Goal: Transaction & Acquisition: Purchase product/service

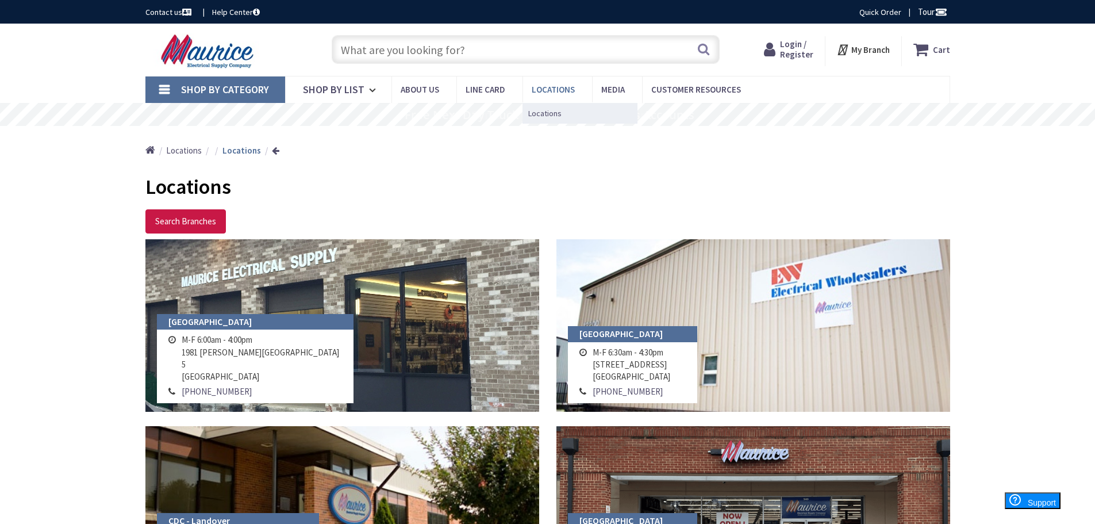
click at [563, 90] on span "Locations" at bounding box center [553, 89] width 43 height 11
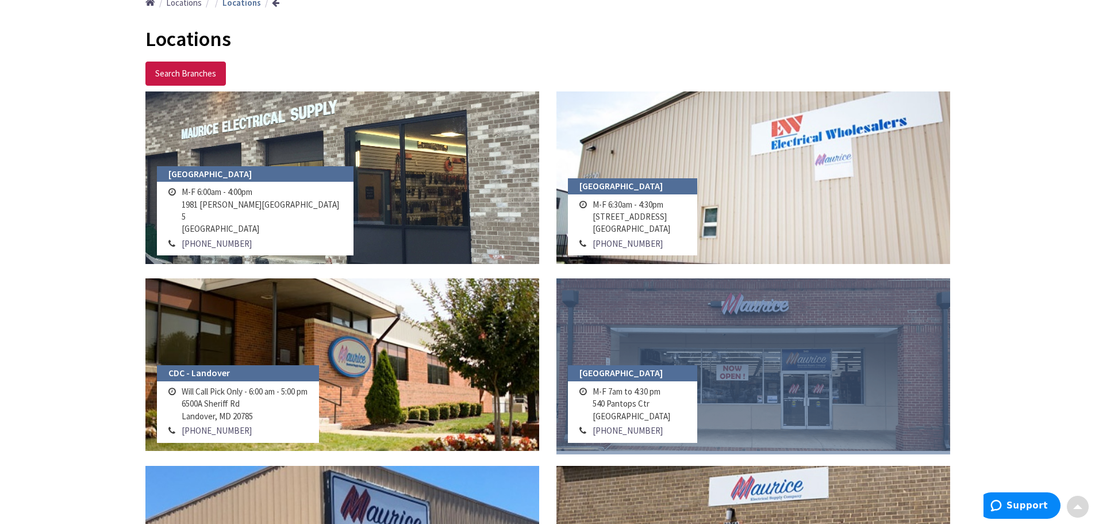
scroll to position [172, 0]
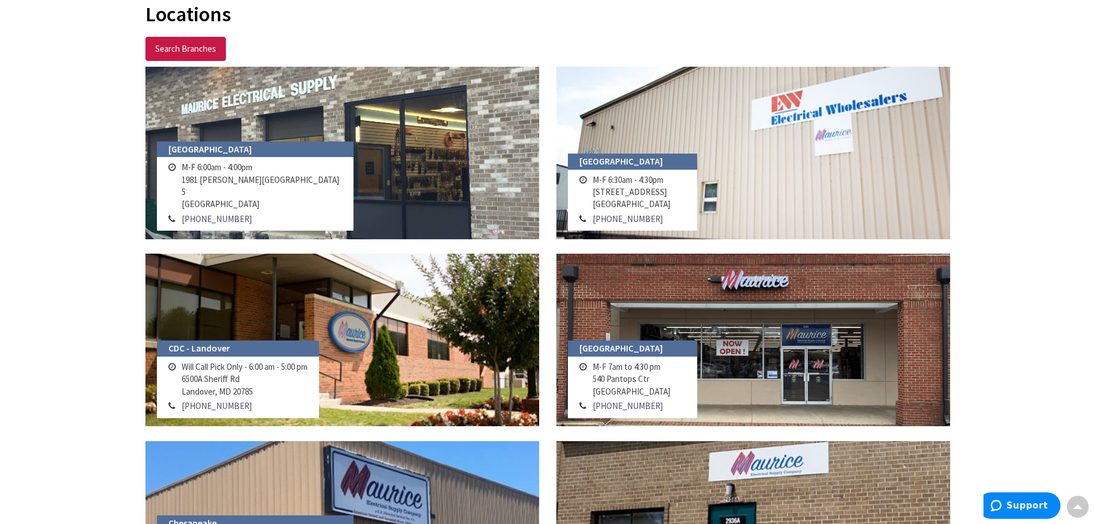
click at [235, 158] on h4 "[GEOGRAPHIC_DATA]" at bounding box center [255, 149] width 197 height 16
click at [169, 171] on icon at bounding box center [171, 167] width 7 height 9
click at [229, 197] on td "M-F 6:00am - 4:00pm [STREET_ADDRESS][PERSON_NAME]" at bounding box center [262, 186] width 167 height 52
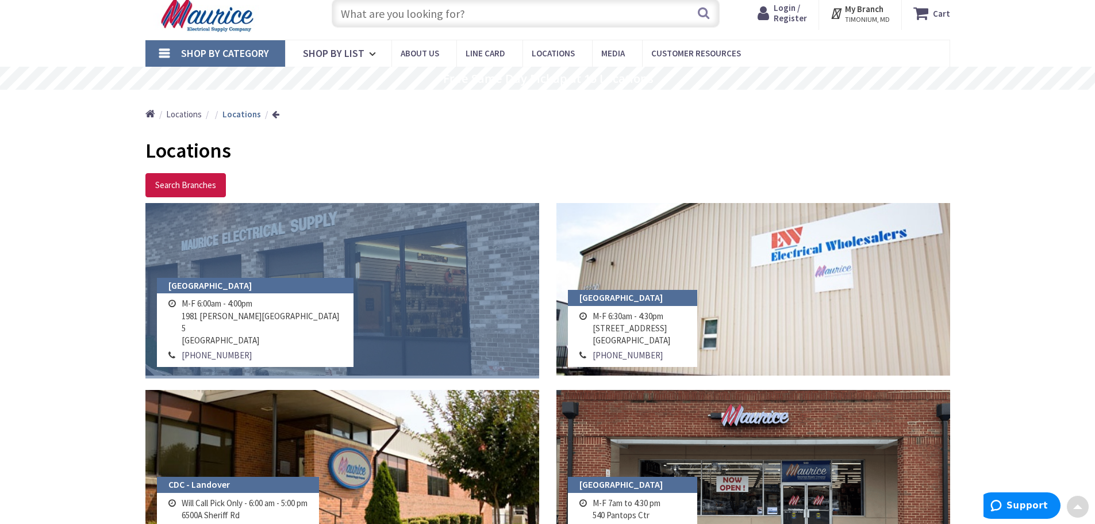
scroll to position [0, 0]
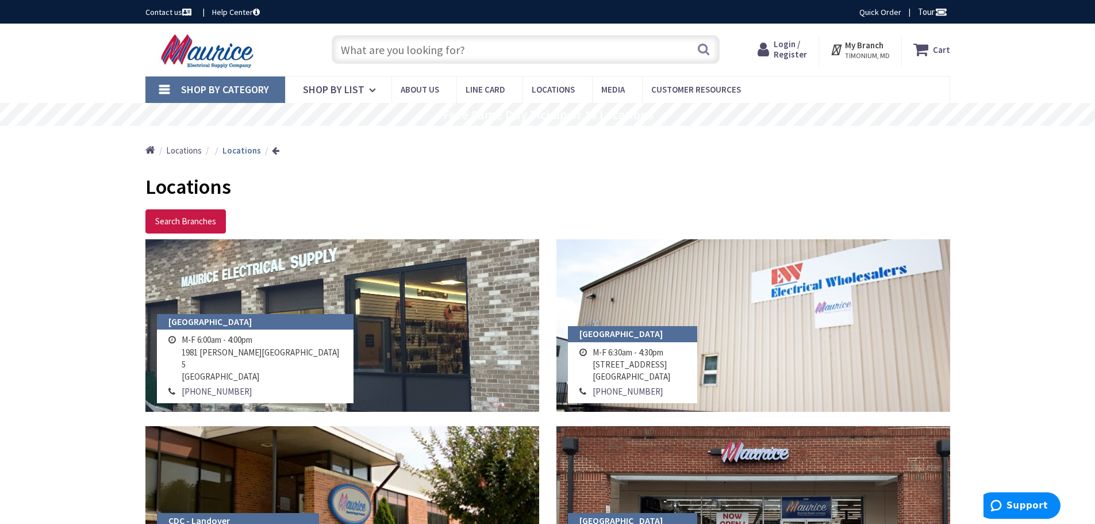
drag, startPoint x: 479, startPoint y: 37, endPoint x: 471, endPoint y: 42, distance: 9.1
click at [473, 41] on input "text" at bounding box center [526, 49] width 388 height 29
click at [467, 45] on input "text" at bounding box center [526, 49] width 388 height 29
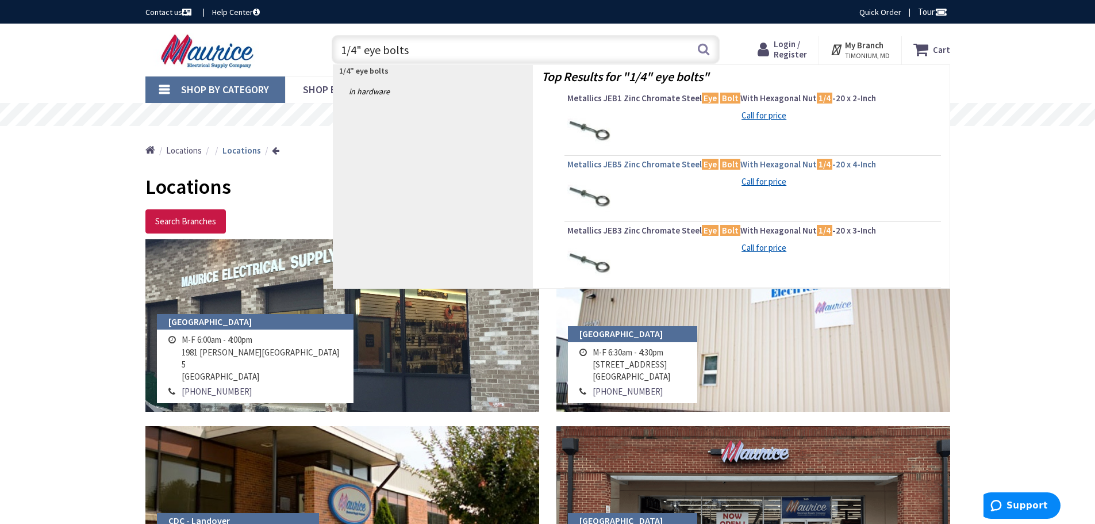
type input "1/4" eye bolts"
click at [631, 163] on span "Metallics JEB5 Zinc Chromate Steel Eye Bolt With Hexagonal Nut 1/4 -20 x 4-Inch" at bounding box center [752, 164] width 371 height 11
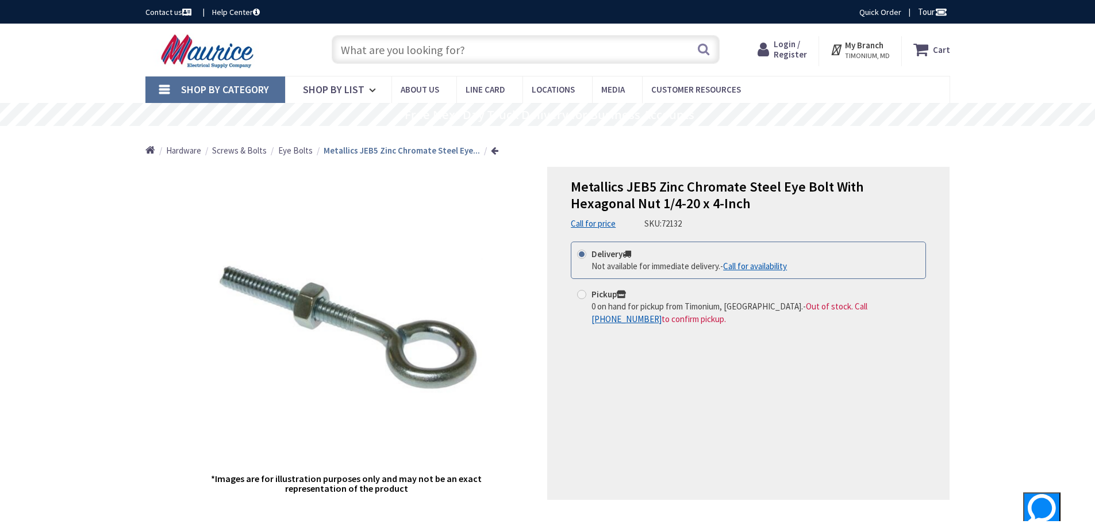
click at [610, 294] on strong "Pickup" at bounding box center [608, 294] width 34 height 11
click at [587, 294] on input "Pickup 0 on hand for pickup from Timonium, MD. - Out of stock. Call +1-301-298-…" at bounding box center [583, 293] width 7 height 7
radio input "true"
click at [623, 289] on strong "Pickup" at bounding box center [608, 294] width 34 height 11
click at [587, 290] on input "Pickup 0 on hand for pickup from Timonium, MD. - Out of stock. Call +1-301-298-…" at bounding box center [583, 293] width 7 height 7
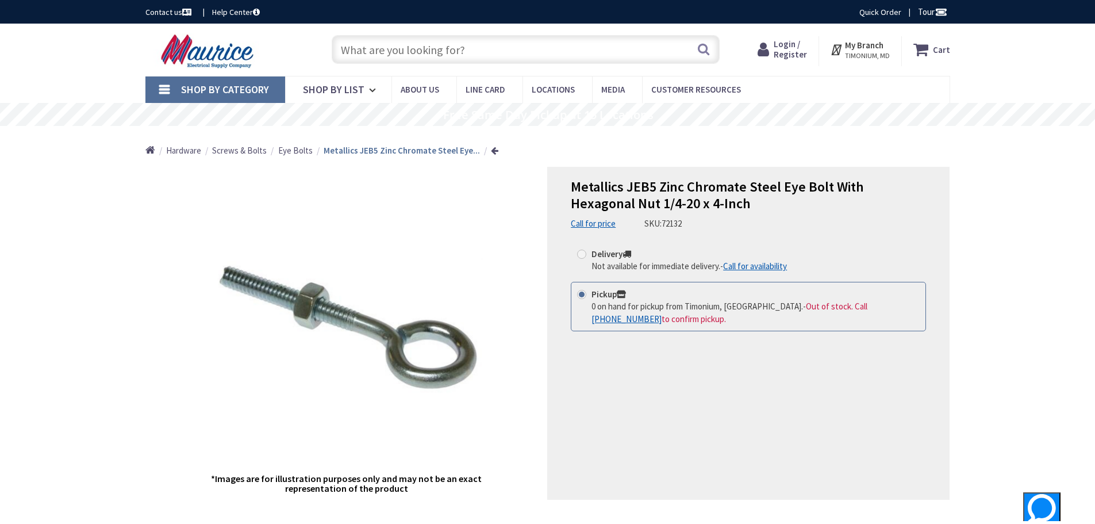
click at [621, 290] on icon at bounding box center [621, 295] width 9 height 10
click at [587, 290] on input "Pickup 0 on hand for pickup from Timonium, MD. - Out of stock. Call +1-301-298-…" at bounding box center [583, 293] width 7 height 7
click at [621, 290] on icon at bounding box center [621, 295] width 9 height 10
click at [587, 290] on input "Pickup 0 on hand for pickup from Timonium, MD. - Out of stock. Call +1-301-298-…" at bounding box center [583, 293] width 7 height 7
click at [551, 113] on span "Locations" at bounding box center [544, 112] width 33 height 11
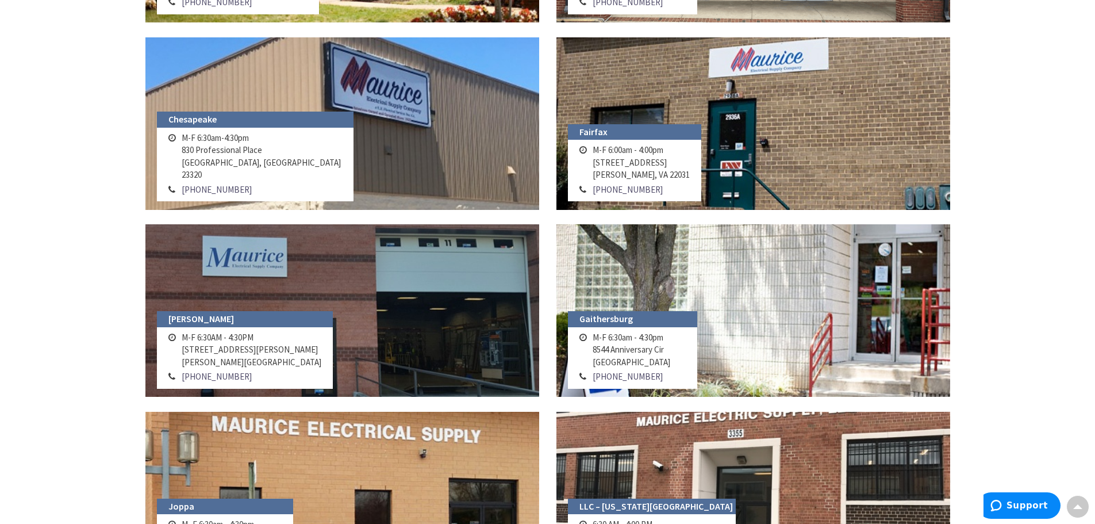
scroll to position [575, 0]
